Goal: Task Accomplishment & Management: Manage account settings

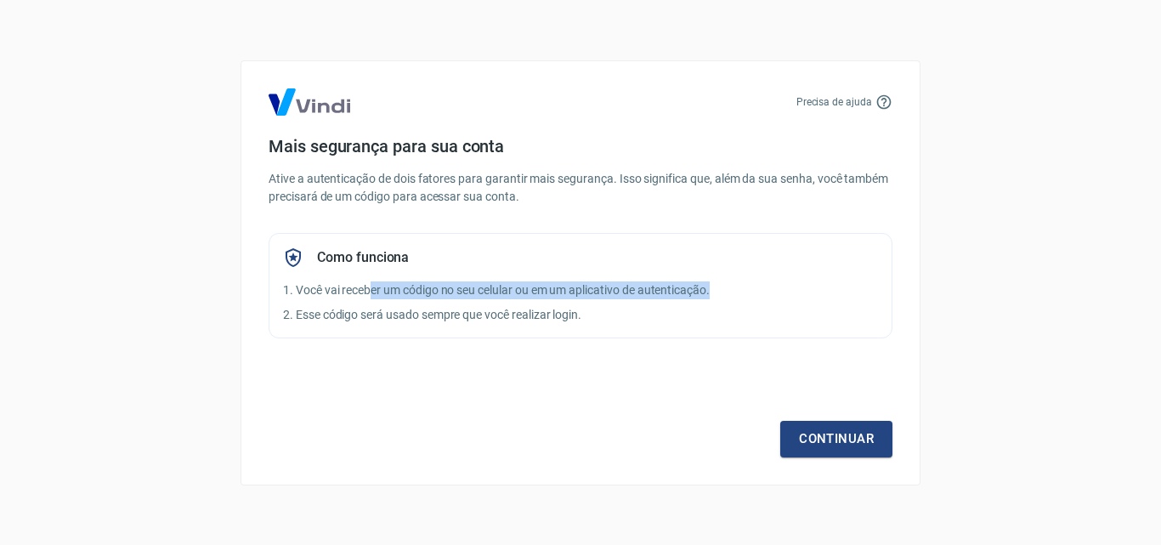
drag, startPoint x: 371, startPoint y: 282, endPoint x: 824, endPoint y: 296, distance: 454.0
click at [824, 294] on p "1. Você vai receber um código no seu celular ou em um aplicativo de autenticaçã…" at bounding box center [580, 290] width 595 height 18
click at [591, 382] on div "Continuar" at bounding box center [581, 408] width 624 height 99
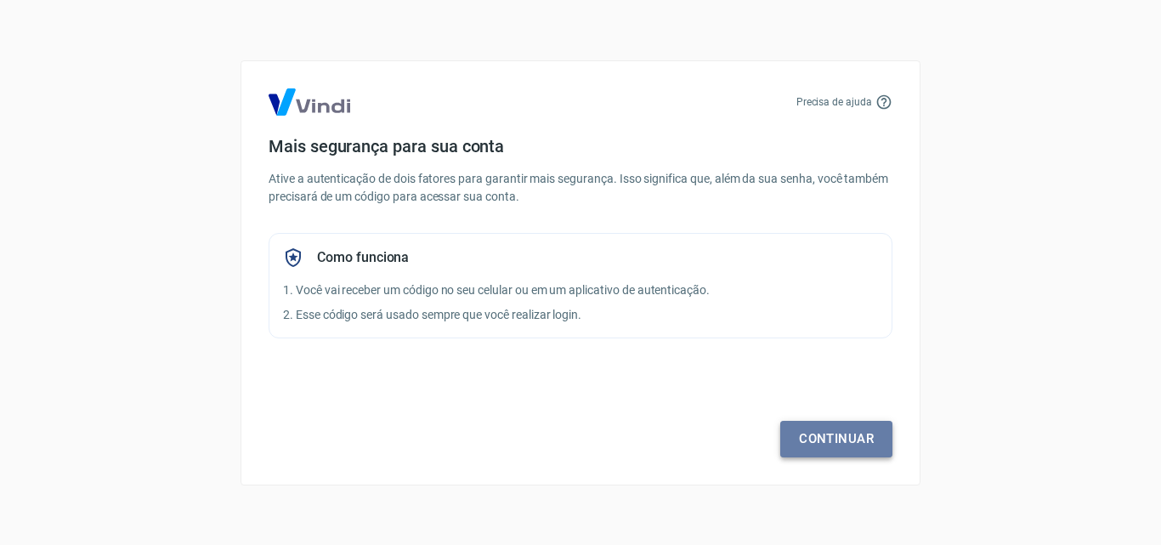
click at [853, 430] on link "Continuar" at bounding box center [836, 439] width 112 height 36
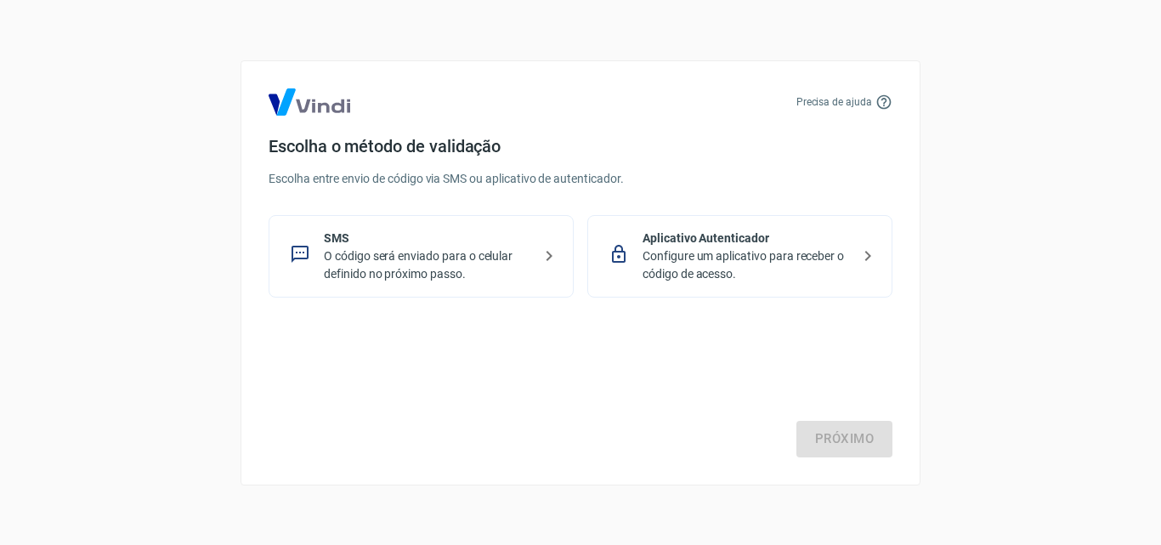
click at [382, 267] on p "O código será enviado para o celular definido no próximo passo." at bounding box center [428, 265] width 208 height 36
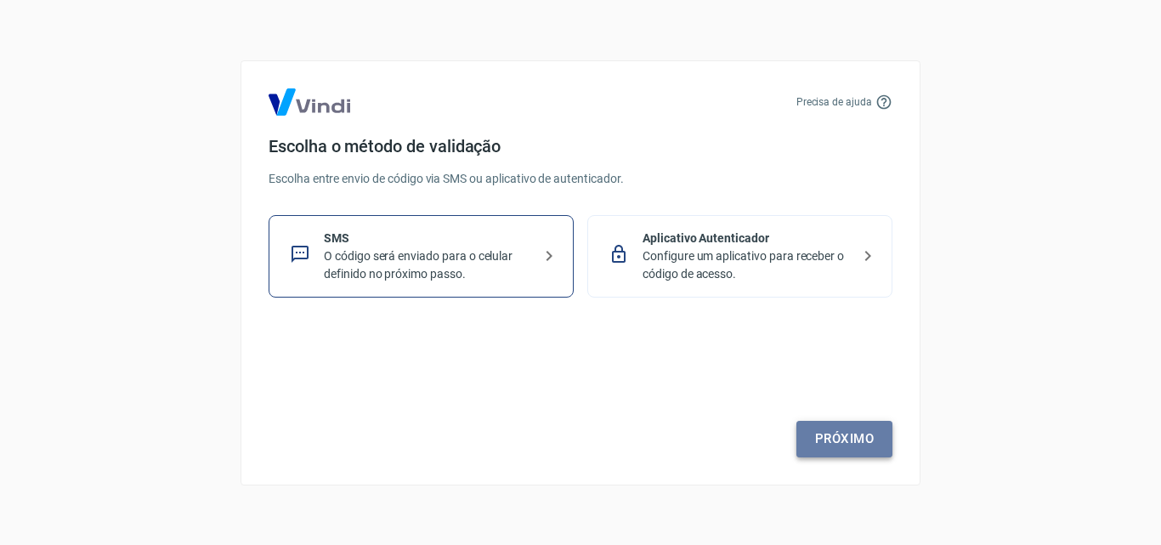
click at [855, 433] on link "Próximo" at bounding box center [844, 439] width 96 height 36
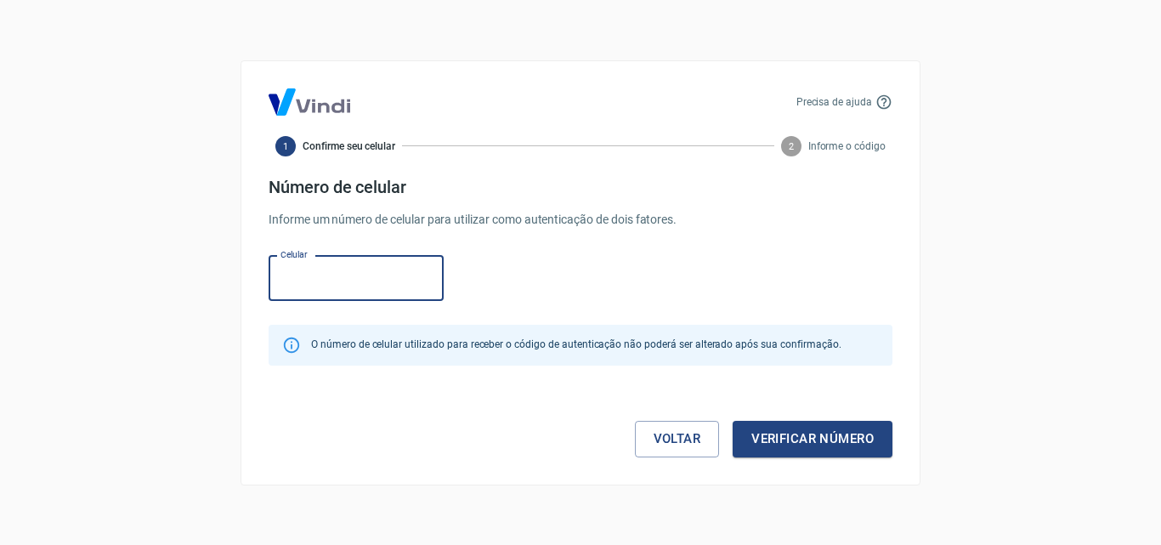
click at [339, 274] on input "Celular" at bounding box center [356, 278] width 175 height 45
type input "(43) 98425-6268"
click at [785, 439] on button "Verificar número" at bounding box center [813, 439] width 160 height 36
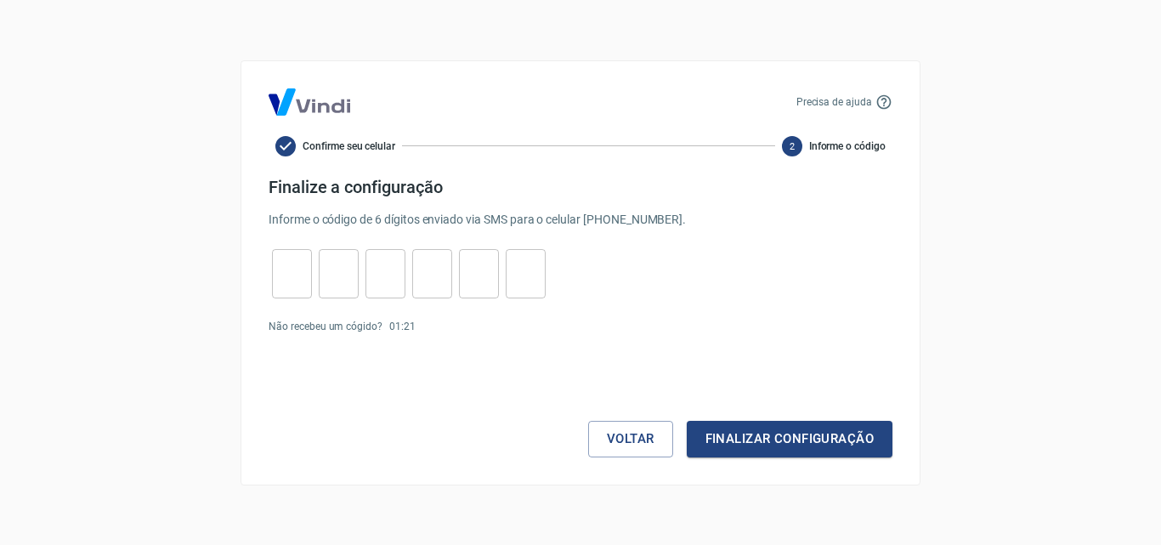
click at [292, 265] on input "tel" at bounding box center [292, 273] width 40 height 37
type input "1"
type input "5"
type input "8"
type input "9"
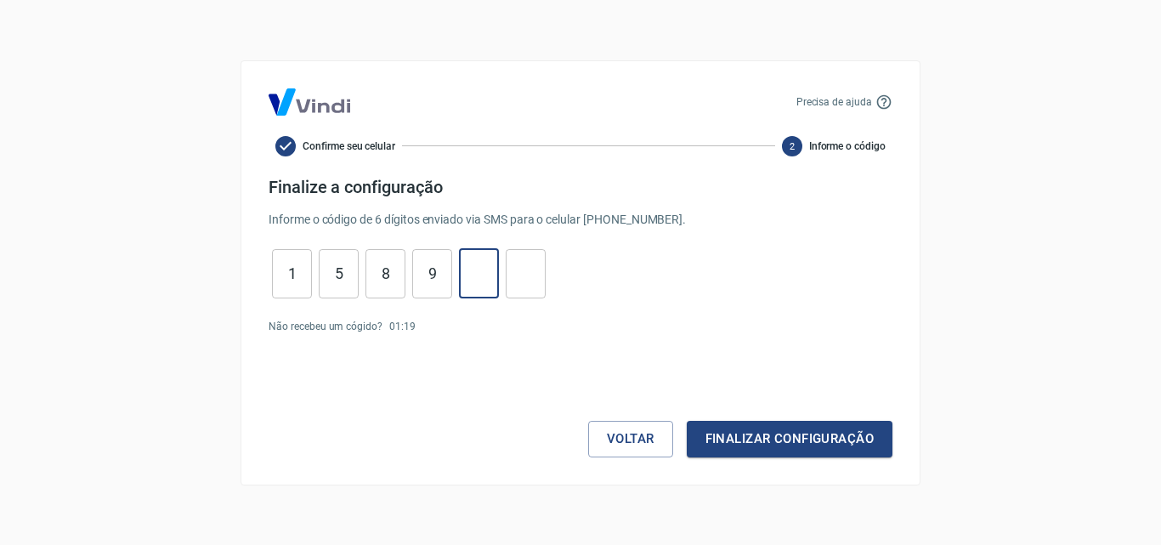
type input "6"
type input "5"
click at [838, 438] on button "Finalizar configuração" at bounding box center [790, 439] width 206 height 36
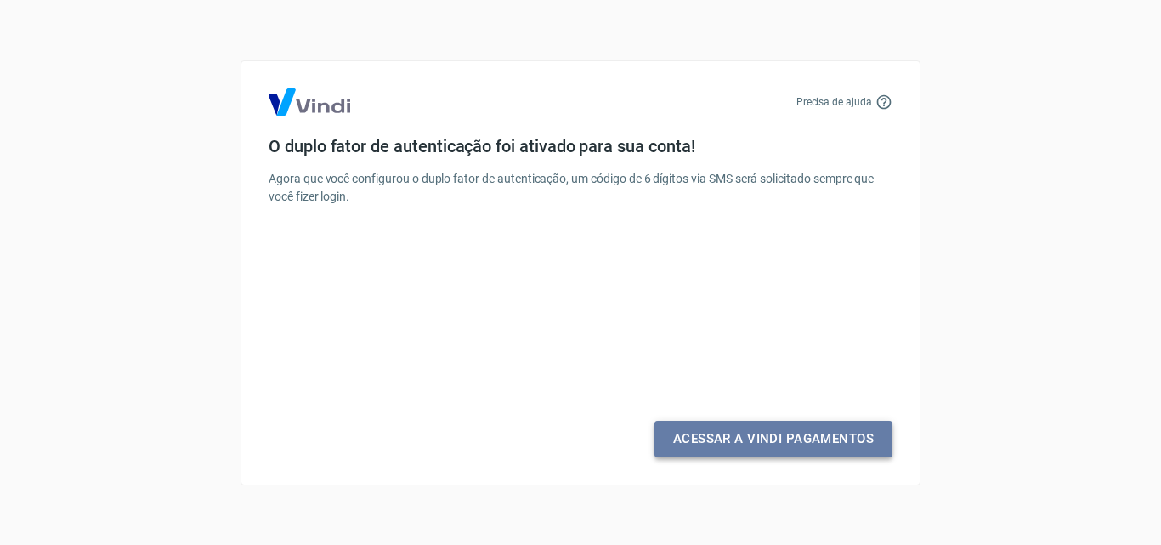
click at [781, 432] on link "Acessar a Vindi Pagamentos" at bounding box center [773, 439] width 238 height 36
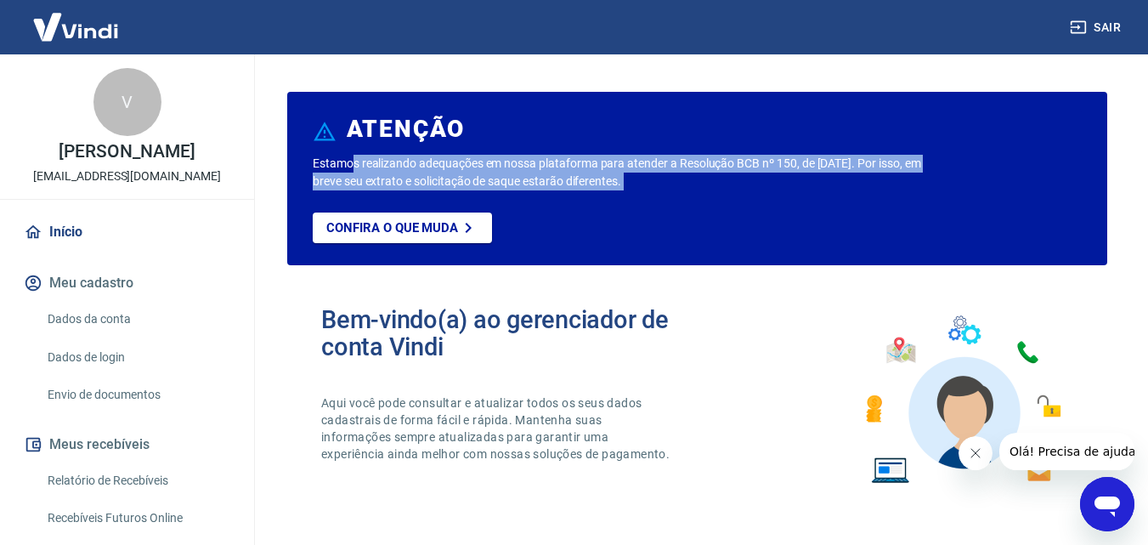
drag, startPoint x: 354, startPoint y: 167, endPoint x: 707, endPoint y: 229, distance: 358.1
click at [708, 230] on div "Estamos realizando adequações em nossa plataforma para atender a Resolução BCB …" at bounding box center [697, 210] width 769 height 110
click at [502, 182] on p "Estamos realizando adequações em nossa plataforma para atender a Resolução BCB …" at bounding box center [620, 173] width 615 height 36
drag, startPoint x: 465, startPoint y: 166, endPoint x: 919, endPoint y: 193, distance: 454.6
click at [919, 193] on div "Estamos realizando adequações em nossa plataforma para atender a Resolução BCB …" at bounding box center [697, 210] width 769 height 110
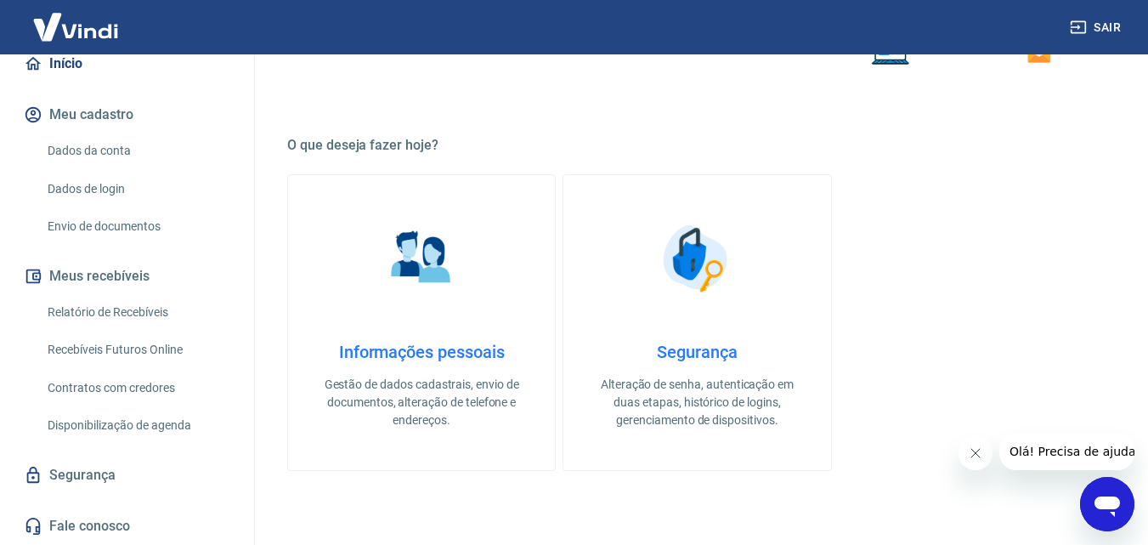
scroll to position [510, 0]
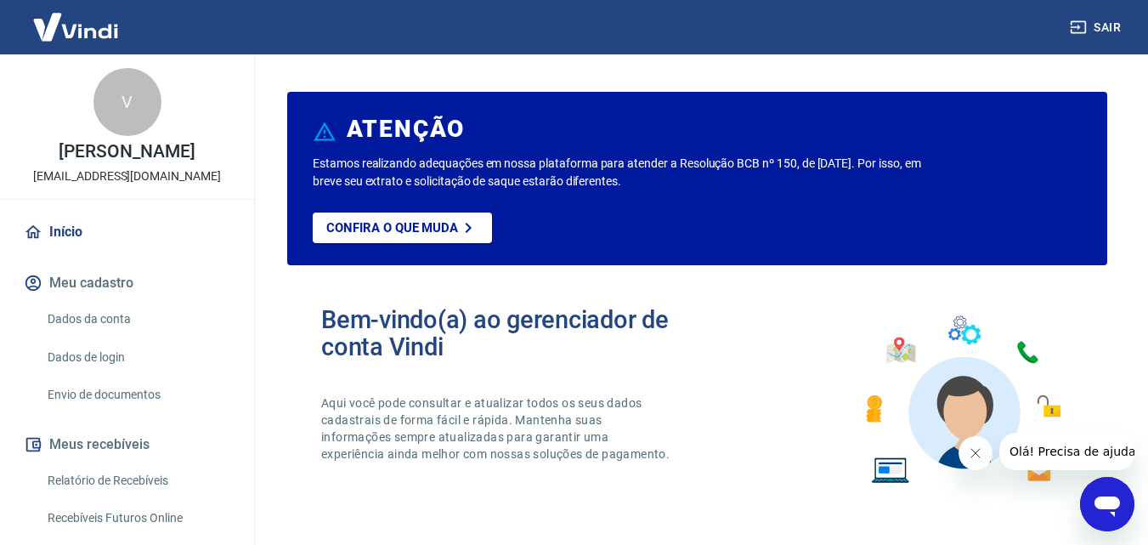
click at [134, 311] on link "Dados da conta" at bounding box center [137, 319] width 193 height 35
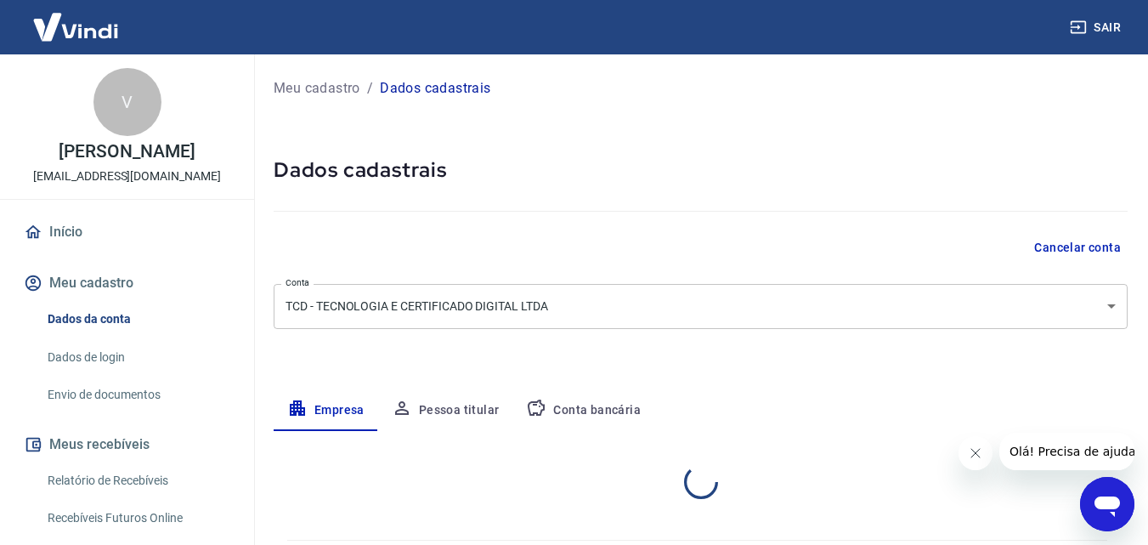
select select "PR"
select select "business"
click at [461, 406] on button "Pessoa titular" at bounding box center [445, 410] width 135 height 41
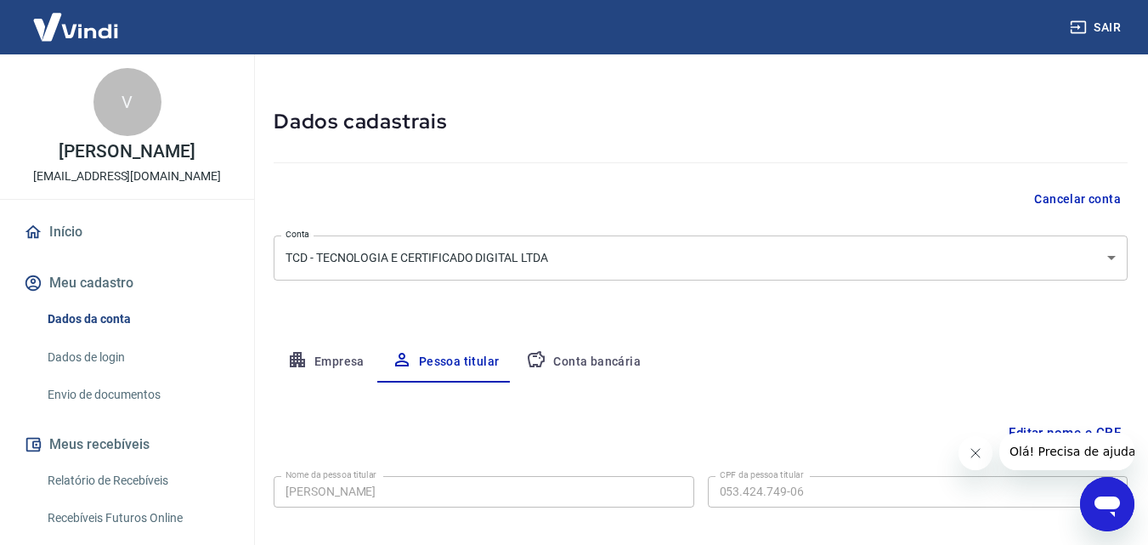
scroll to position [135, 0]
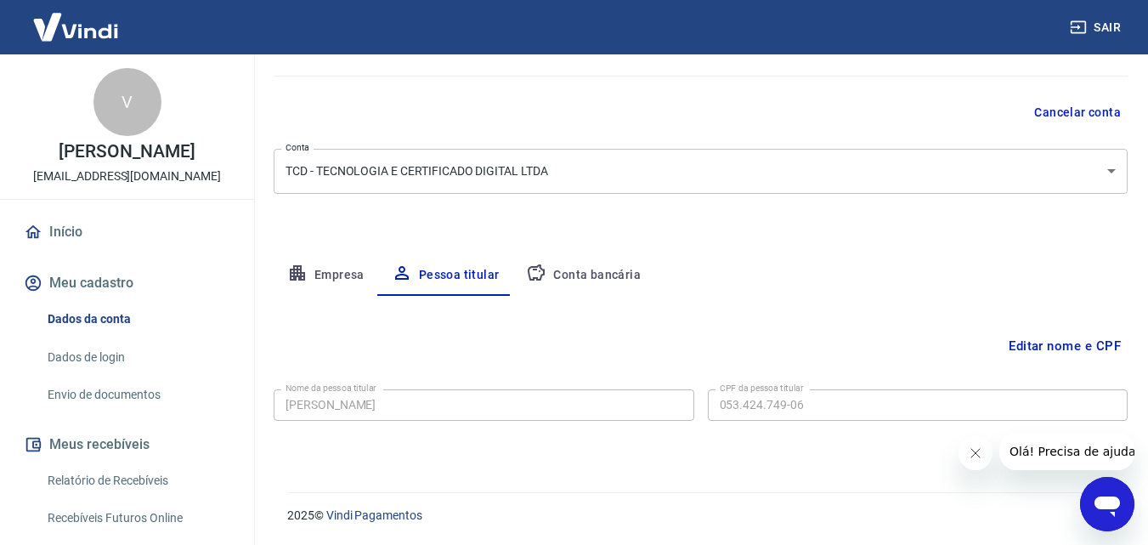
click at [584, 270] on button "Conta bancária" at bounding box center [583, 275] width 142 height 41
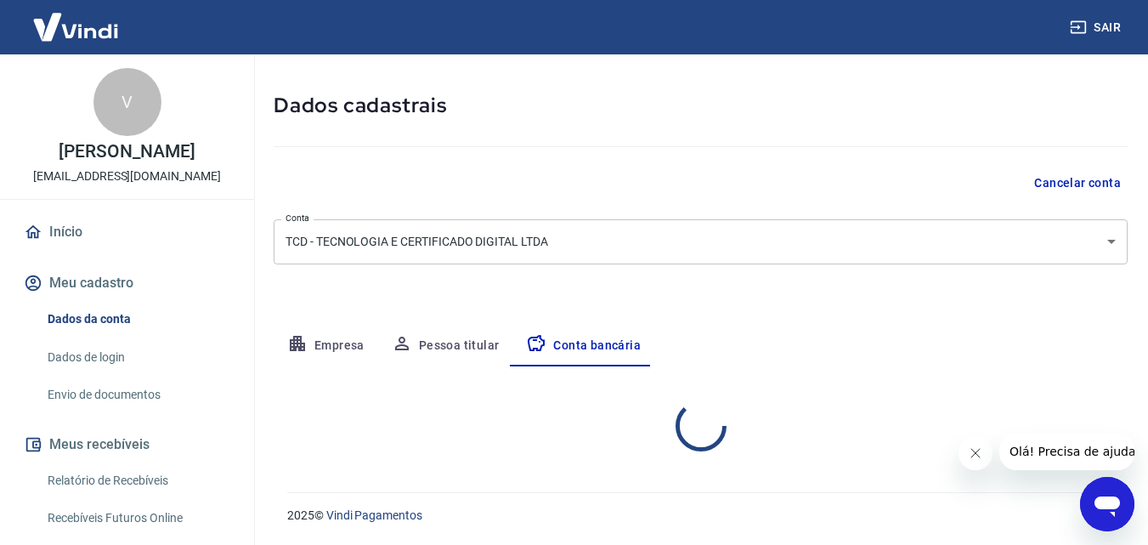
select select "1"
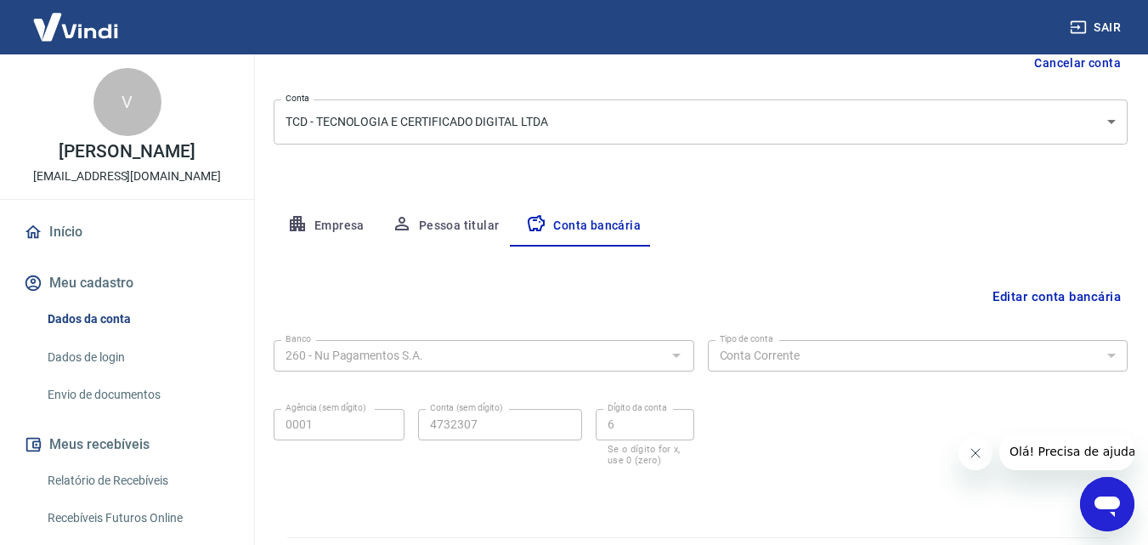
scroll to position [229, 0]
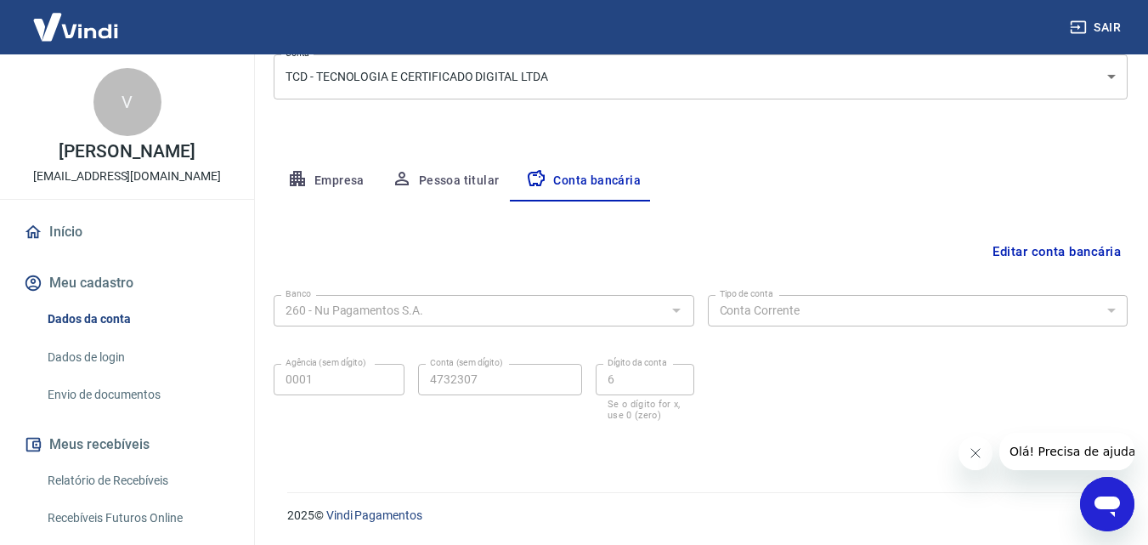
click at [132, 354] on link "Dados de login" at bounding box center [137, 357] width 193 height 35
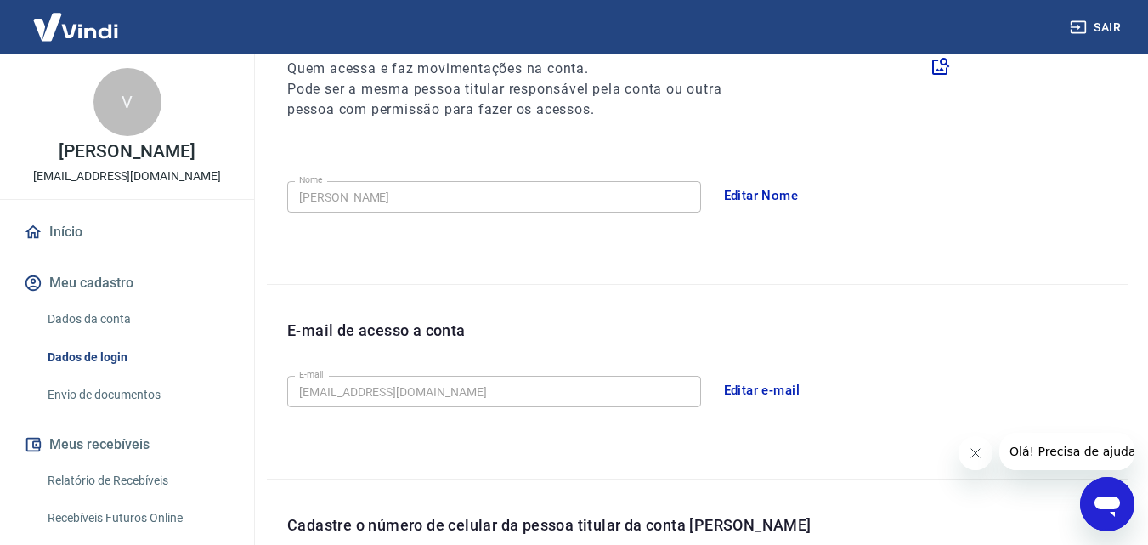
scroll to position [544, 0]
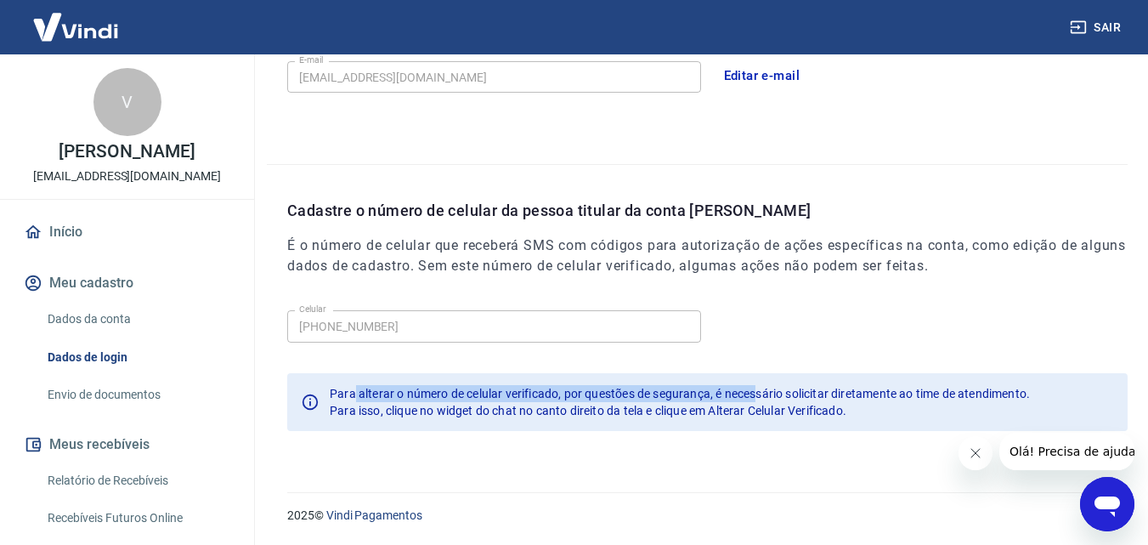
drag, startPoint x: 501, startPoint y: 392, endPoint x: 778, endPoint y: 406, distance: 277.4
click at [761, 393] on span "Para alterar o número de celular verificado, por questões de segurança, é neces…" at bounding box center [680, 394] width 700 height 14
click at [127, 381] on link "Envio de documentos" at bounding box center [137, 394] width 193 height 35
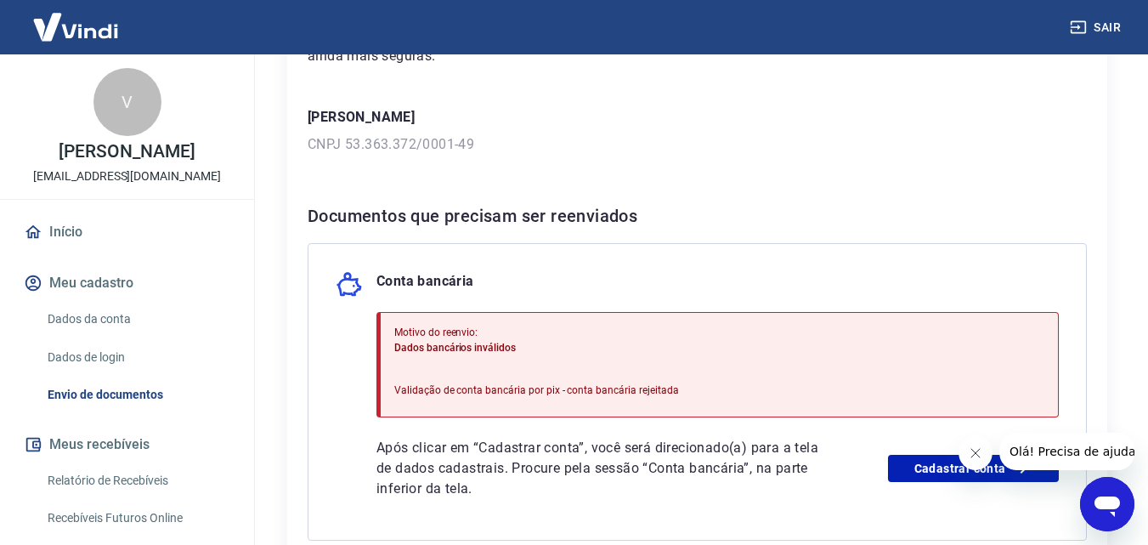
scroll to position [255, 0]
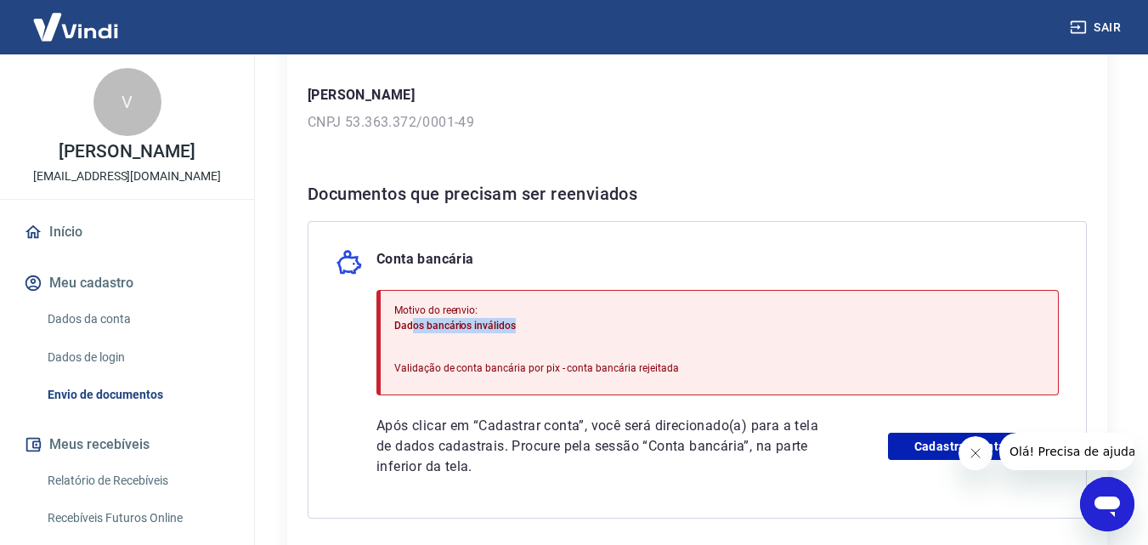
drag, startPoint x: 411, startPoint y: 329, endPoint x: 525, endPoint y: 332, distance: 113.9
click at [525, 332] on p "Dados bancários inválidos" at bounding box center [536, 325] width 285 height 15
drag, startPoint x: 455, startPoint y: 364, endPoint x: 653, endPoint y: 364, distance: 198.9
click at [653, 364] on p "Validação de conta bancária por pix - conta bancária rejeitada" at bounding box center [536, 367] width 285 height 15
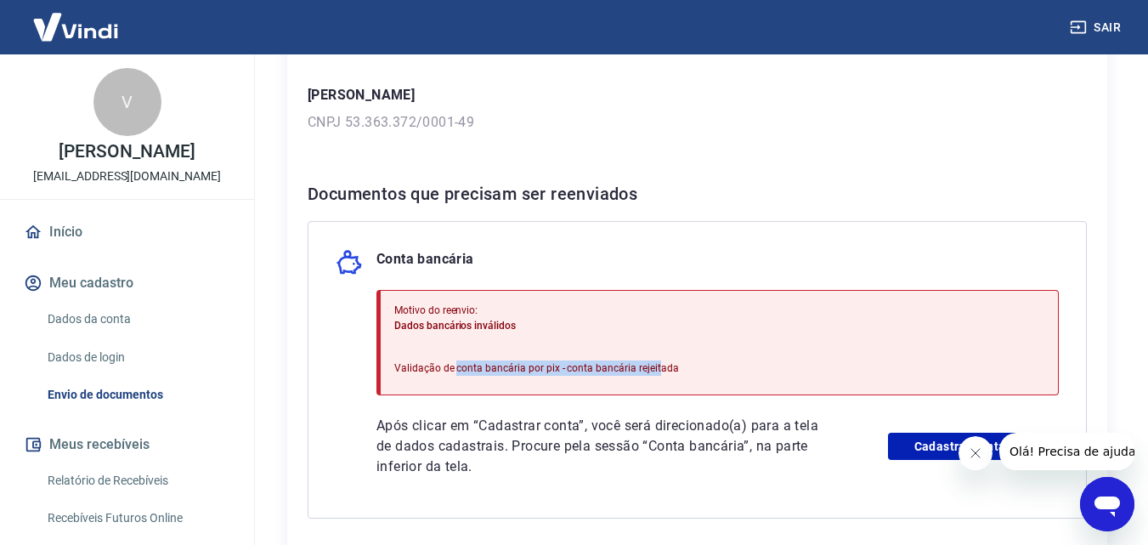
click at [653, 364] on p "Validação de conta bancária por pix - conta bancária rejeitada" at bounding box center [536, 367] width 285 height 15
drag, startPoint x: 615, startPoint y: 363, endPoint x: 686, endPoint y: 360, distance: 70.6
click at [686, 363] on div "Motivo do reenvio: Dados bancários inválidos Validação de conta bancária por pi…" at bounding box center [717, 342] width 682 height 105
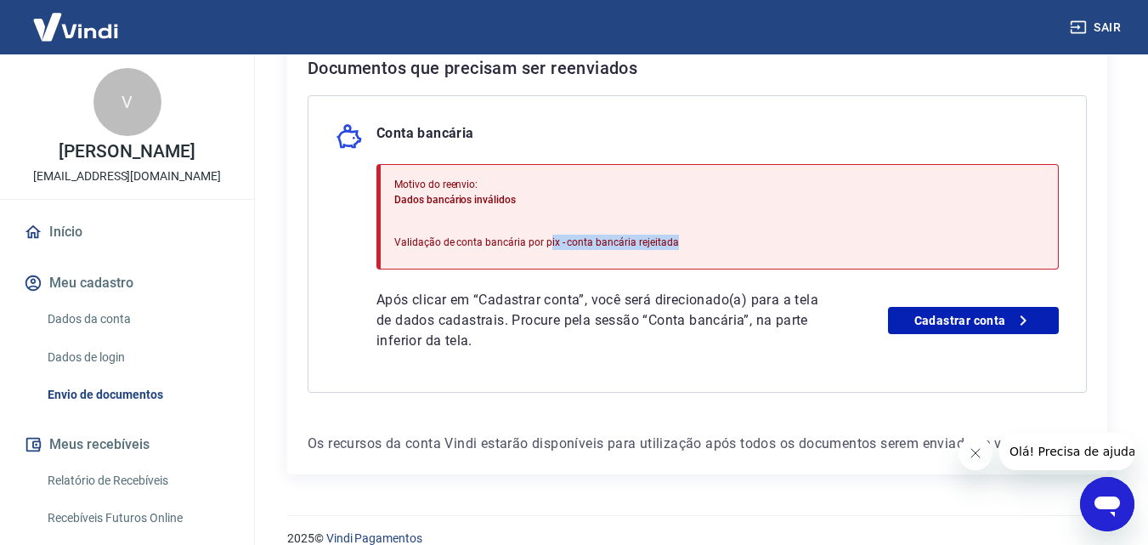
scroll to position [404, 0]
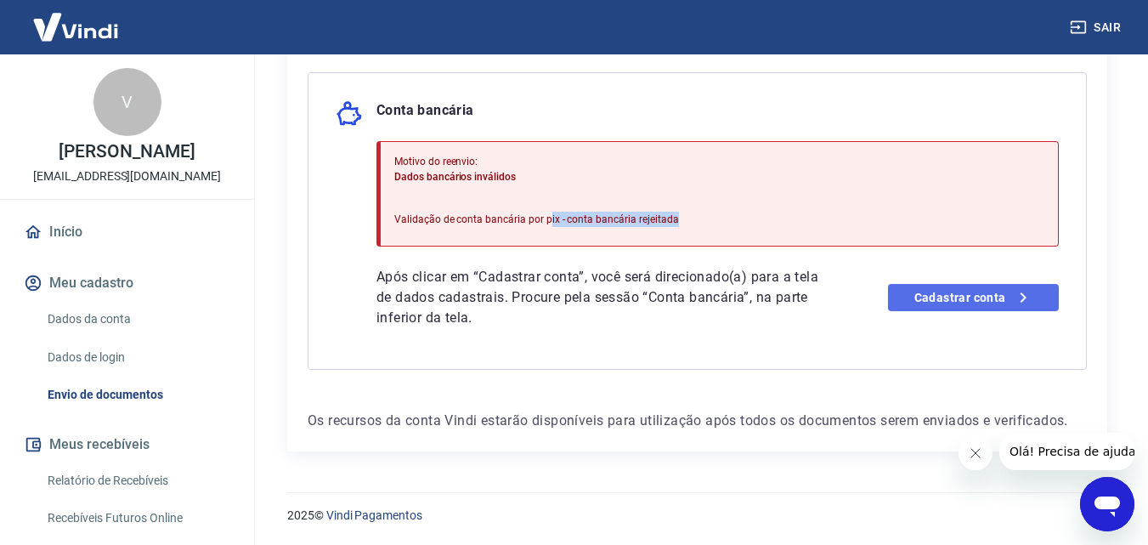
click at [931, 288] on link "Cadastrar conta" at bounding box center [973, 297] width 171 height 27
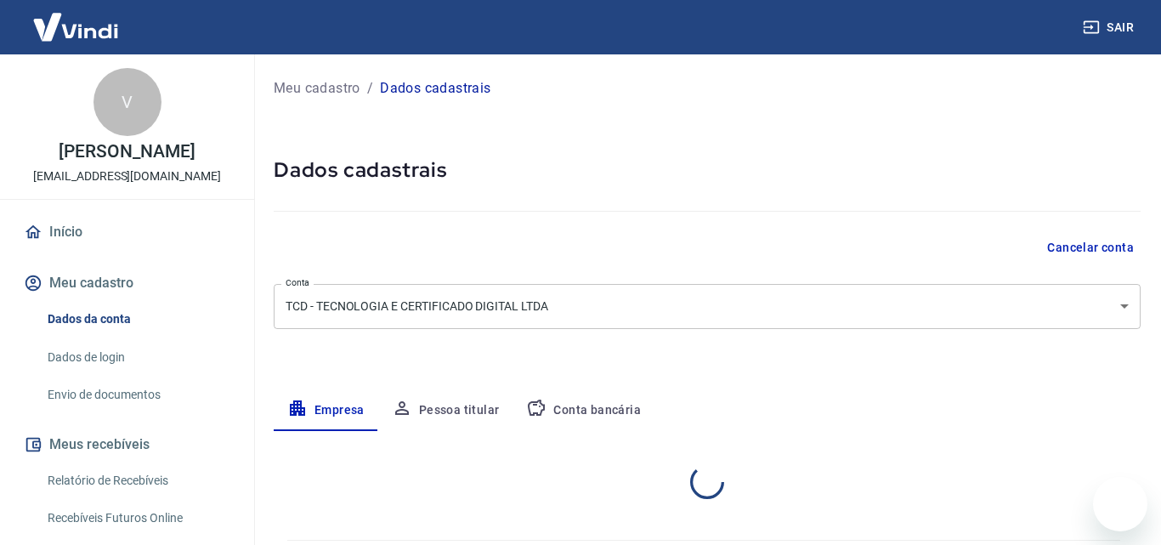
select select "PR"
select select "business"
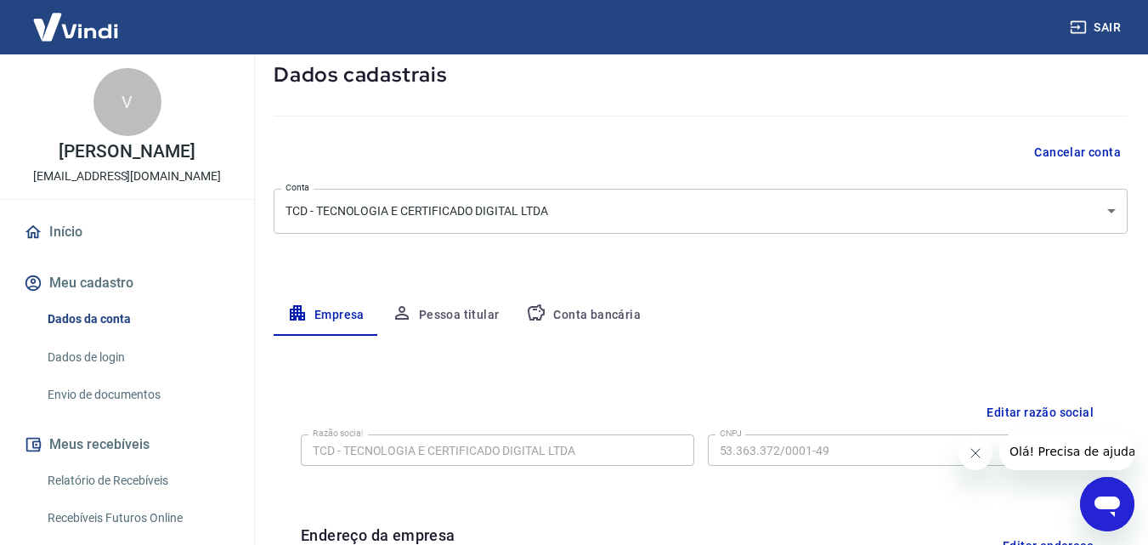
scroll to position [86, 0]
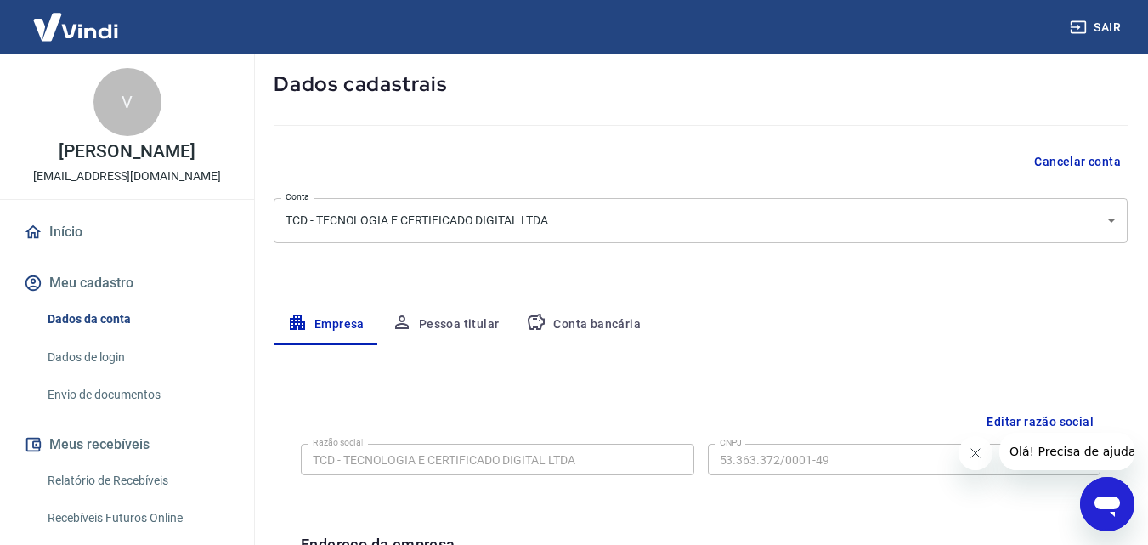
click at [621, 312] on button "Conta bancária" at bounding box center [583, 324] width 142 height 41
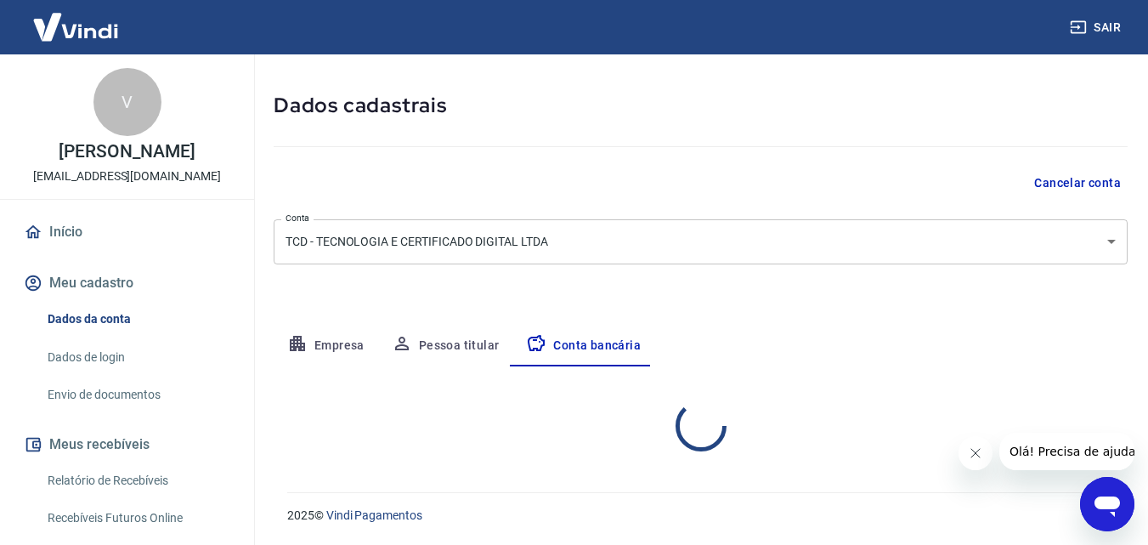
select select "1"
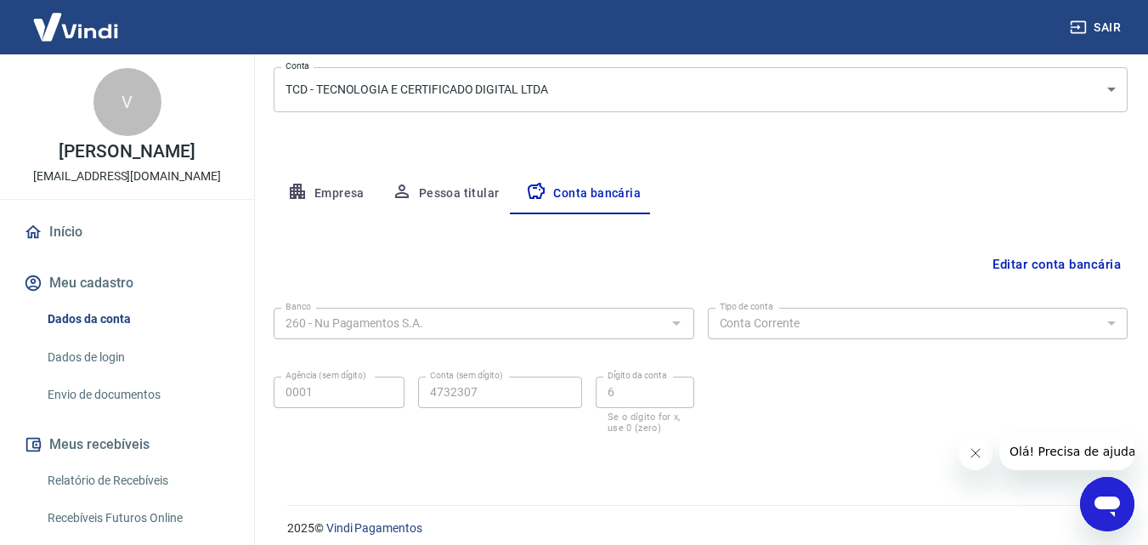
scroll to position [229, 0]
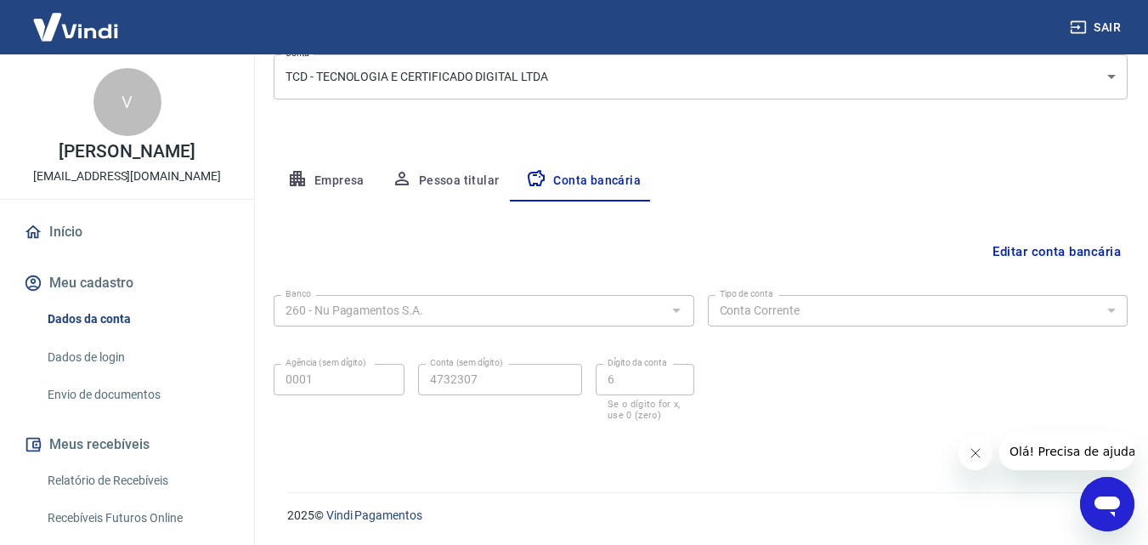
click at [1040, 252] on button "Editar conta bancária" at bounding box center [1057, 251] width 142 height 32
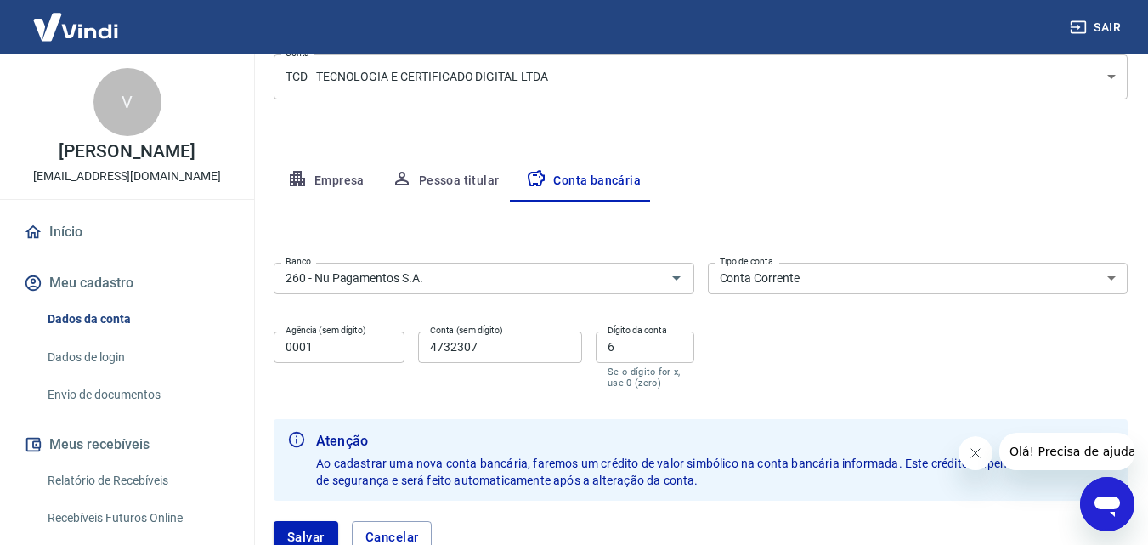
scroll to position [352, 0]
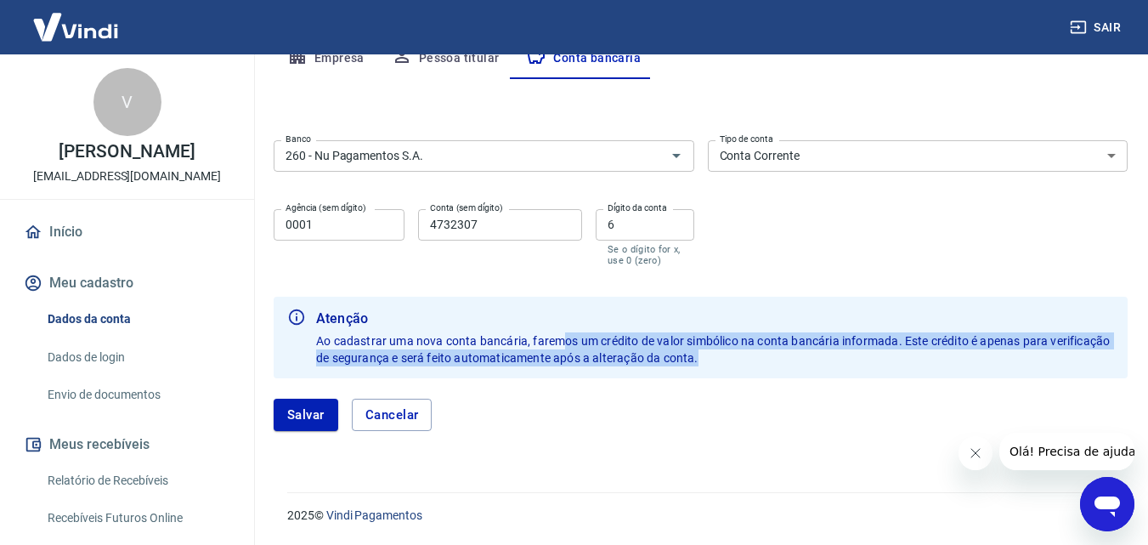
drag, startPoint x: 702, startPoint y: 337, endPoint x: 1120, endPoint y: 352, distance: 418.4
click at [1120, 352] on div "Atenção Ao cadastrar uma nova conta bancária, faremos um crédito de valor simbó…" at bounding box center [701, 338] width 854 height 82
click at [301, 412] on button "Salvar" at bounding box center [306, 415] width 65 height 32
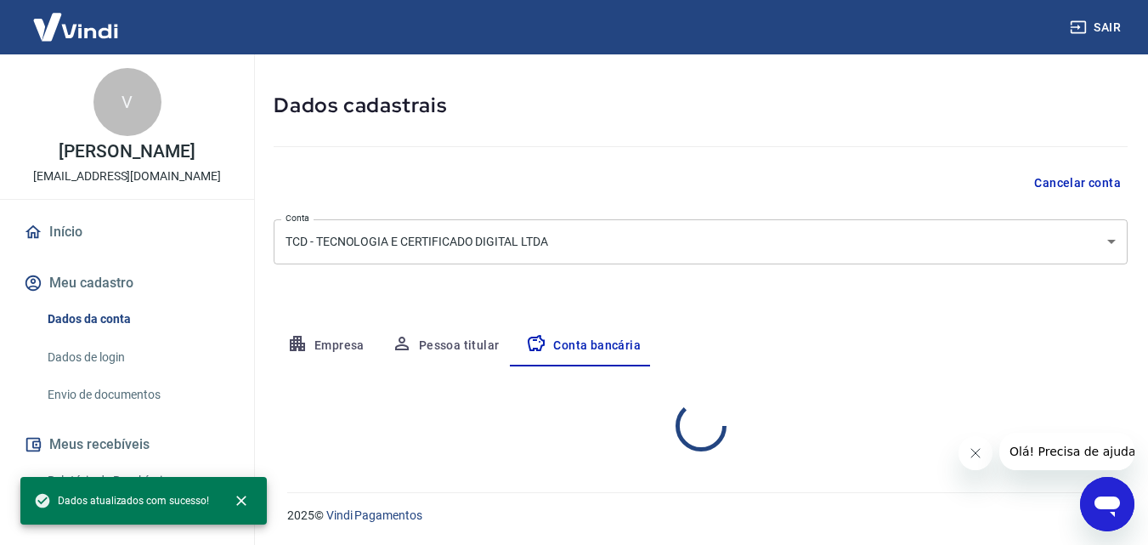
select select "1"
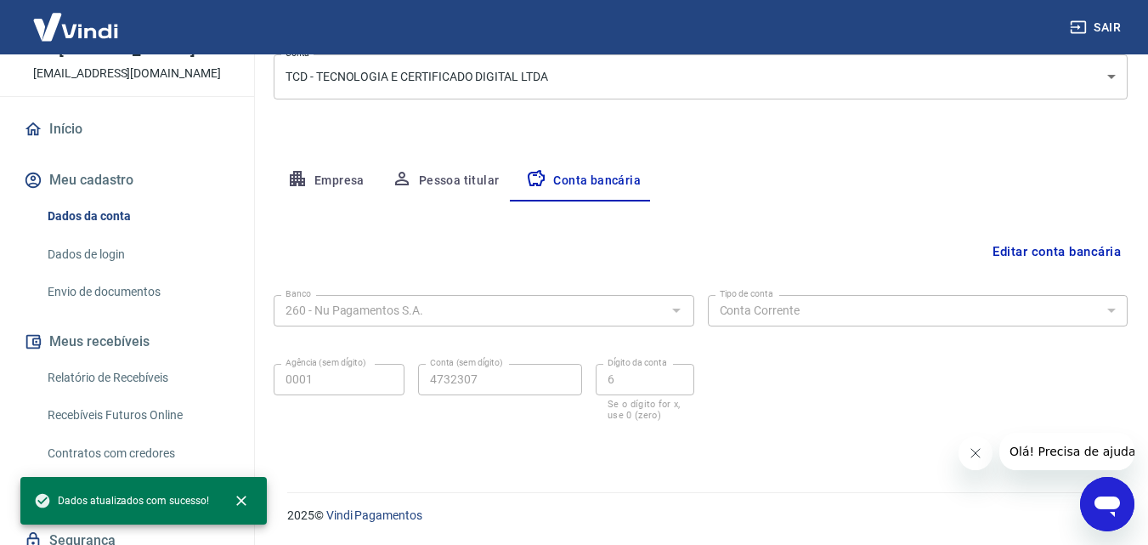
scroll to position [168, 0]
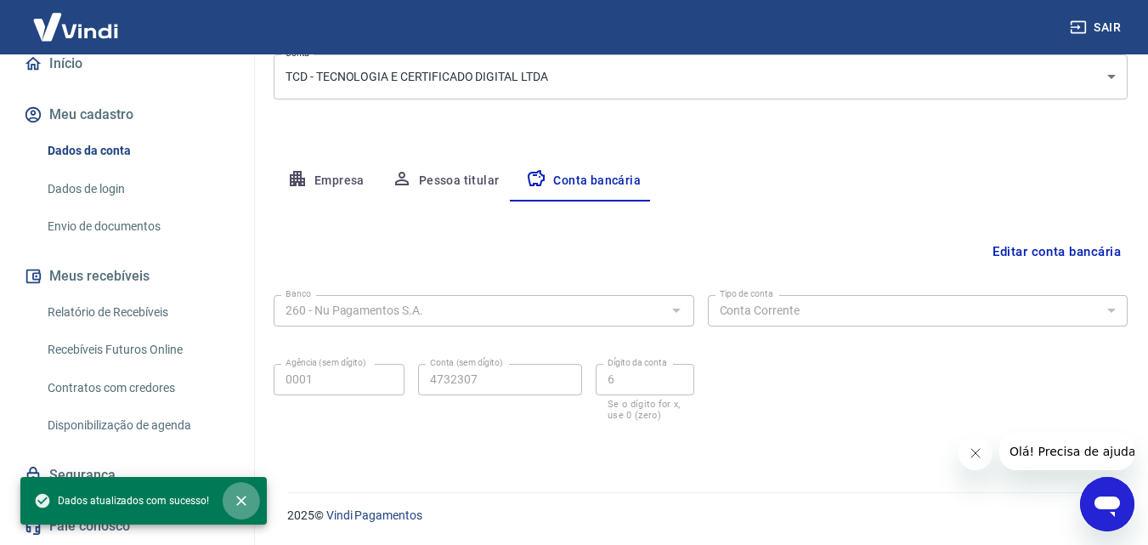
click at [230, 497] on button "close" at bounding box center [241, 500] width 37 height 37
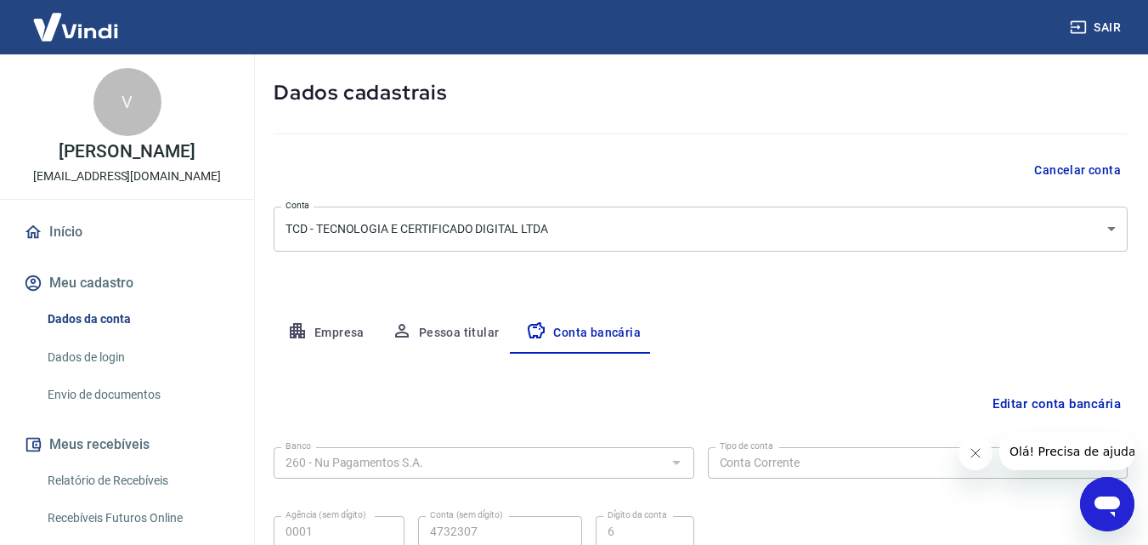
scroll to position [0, 0]
